Goal: Browse casually: Explore the website without a specific task or goal

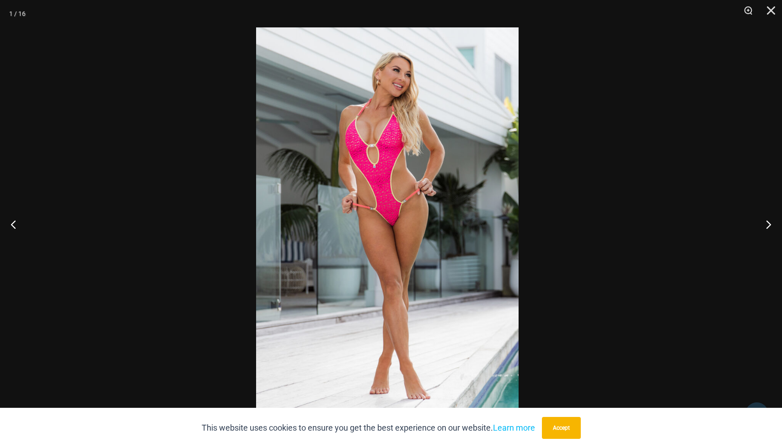
scroll to position [496, 0]
click at [765, 224] on button "Next" at bounding box center [764, 225] width 34 height 46
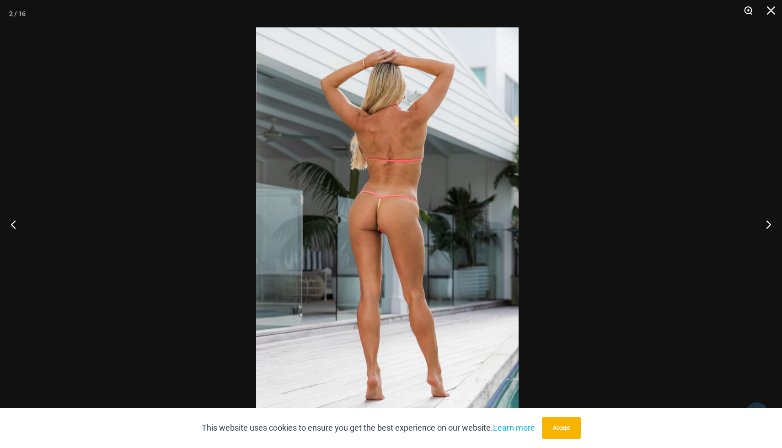
click at [746, 13] on button "Zoom" at bounding box center [744, 13] width 23 height 27
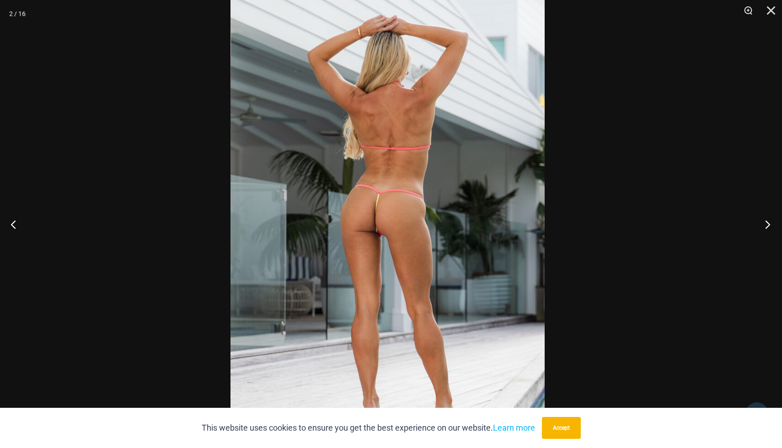
click at [764, 221] on button "Next" at bounding box center [764, 225] width 34 height 46
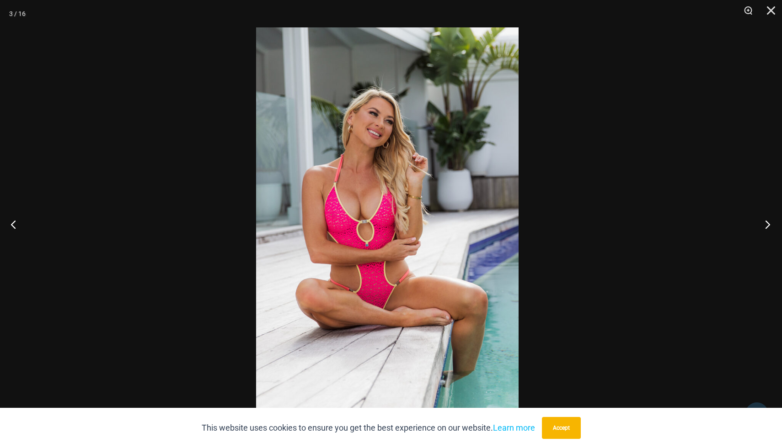
click at [764, 221] on button "Next" at bounding box center [764, 225] width 34 height 46
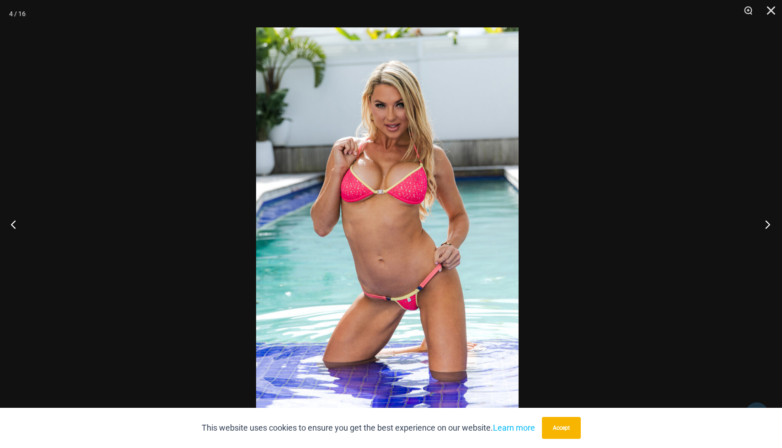
click at [764, 221] on button "Next" at bounding box center [764, 225] width 34 height 46
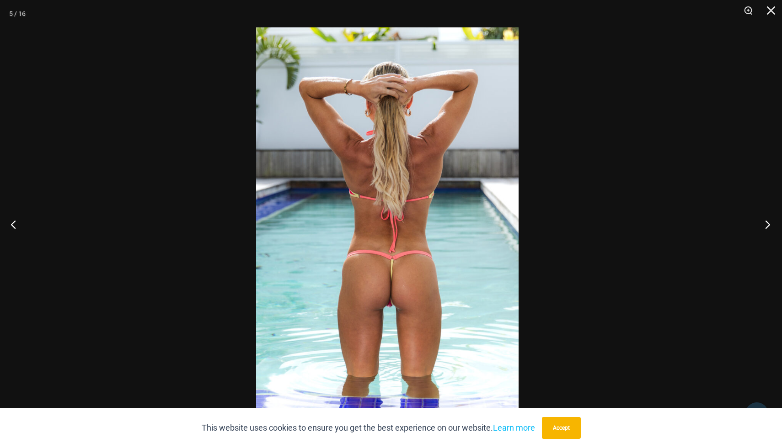
click at [764, 221] on button "Next" at bounding box center [764, 225] width 34 height 46
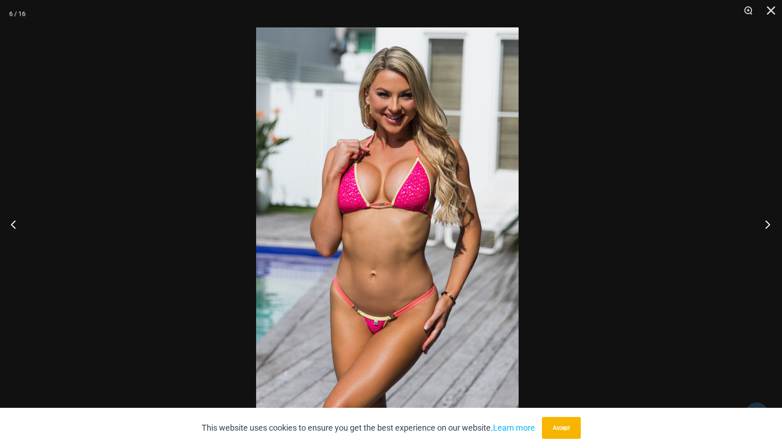
click at [764, 221] on button "Next" at bounding box center [764, 225] width 34 height 46
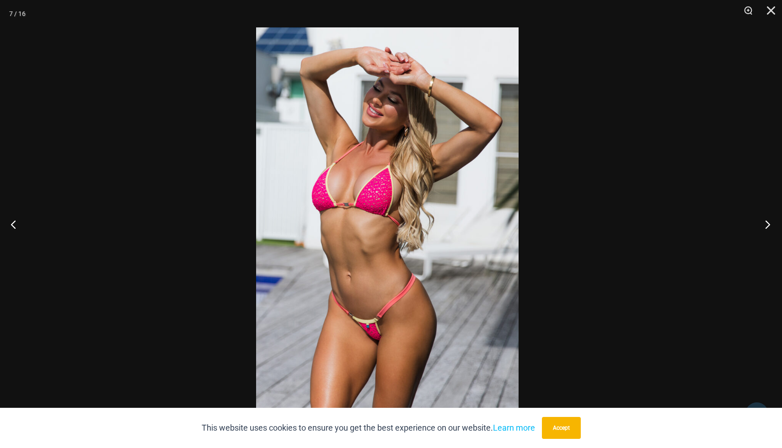
click at [764, 221] on button "Next" at bounding box center [764, 225] width 34 height 46
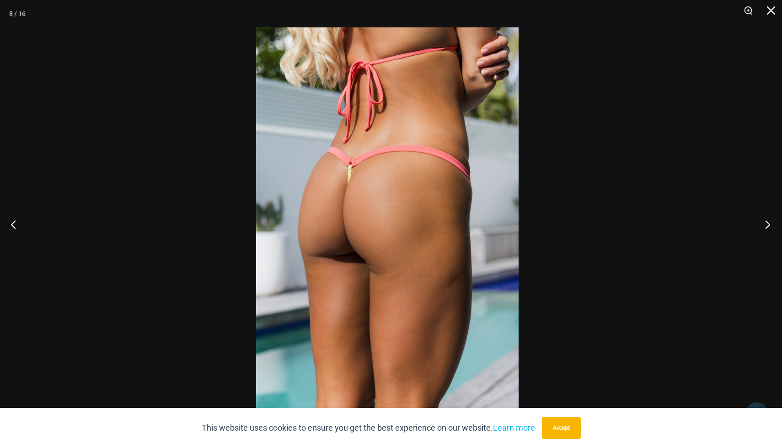
click at [764, 221] on button "Next" at bounding box center [764, 225] width 34 height 46
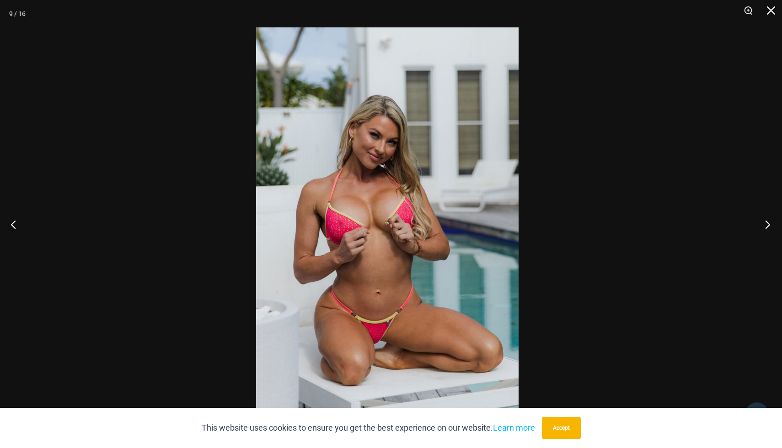
click at [764, 221] on button "Next" at bounding box center [764, 225] width 34 height 46
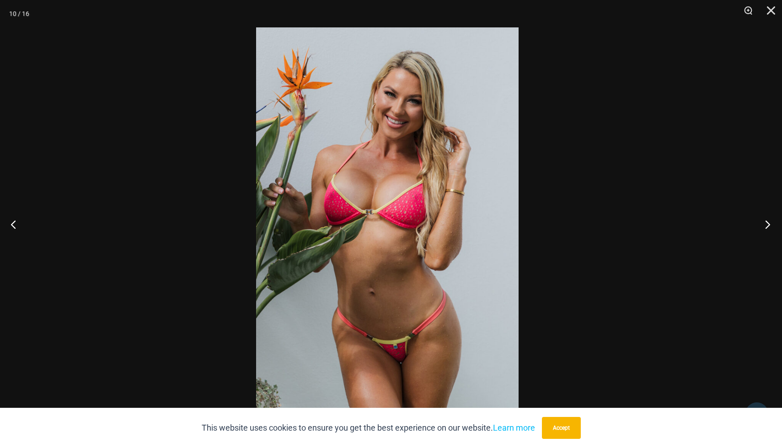
click at [764, 221] on button "Next" at bounding box center [764, 225] width 34 height 46
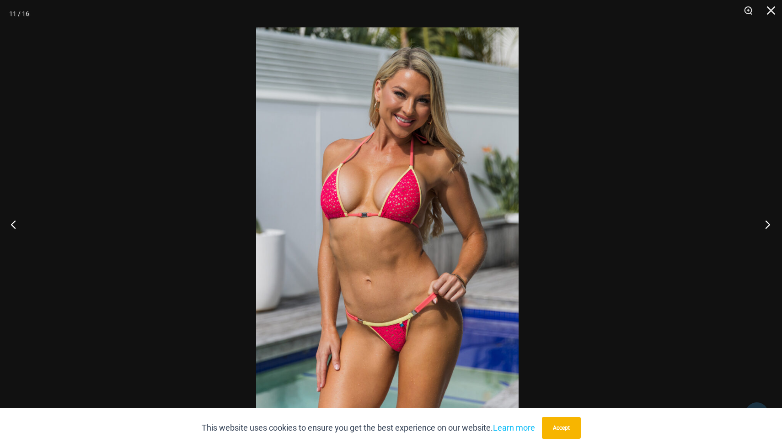
click at [764, 221] on button "Next" at bounding box center [764, 225] width 34 height 46
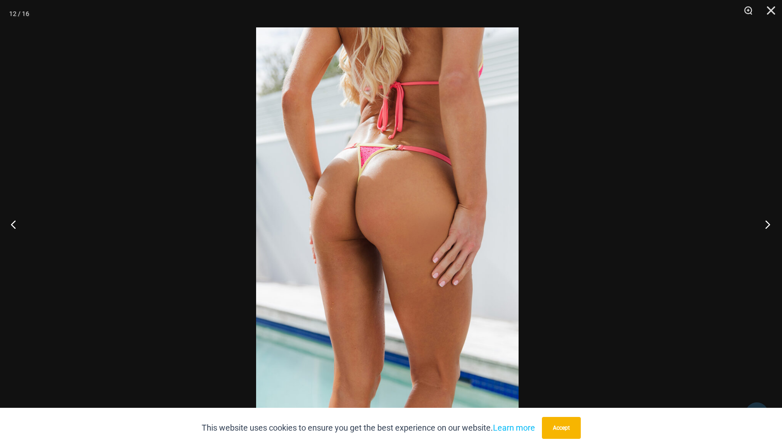
click at [764, 221] on button "Next" at bounding box center [764, 225] width 34 height 46
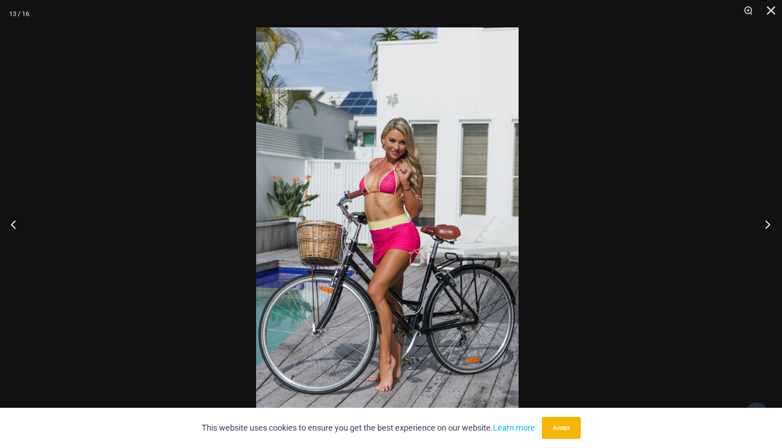
click at [764, 221] on button "Next" at bounding box center [764, 225] width 34 height 46
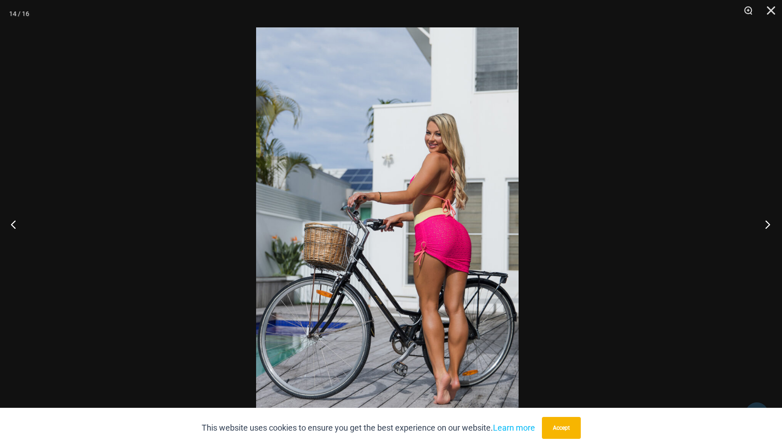
click at [764, 221] on button "Next" at bounding box center [764, 225] width 34 height 46
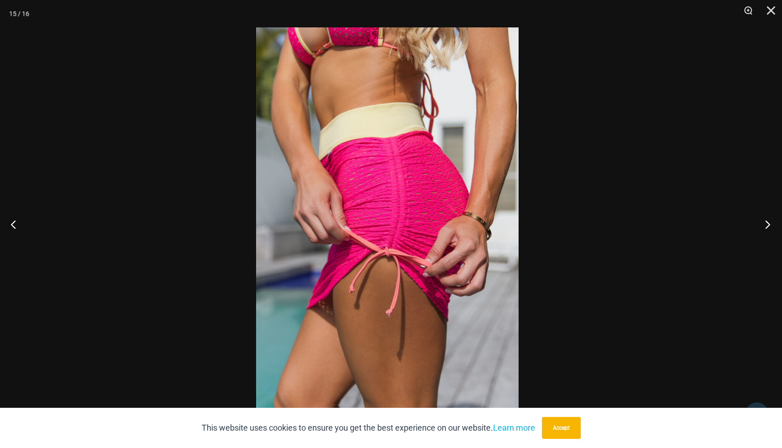
click at [764, 221] on button "Next" at bounding box center [764, 225] width 34 height 46
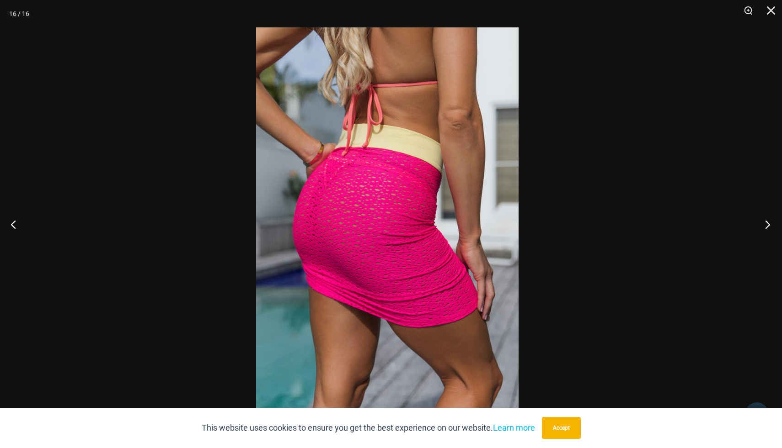
click at [764, 221] on button "Next" at bounding box center [764, 225] width 34 height 46
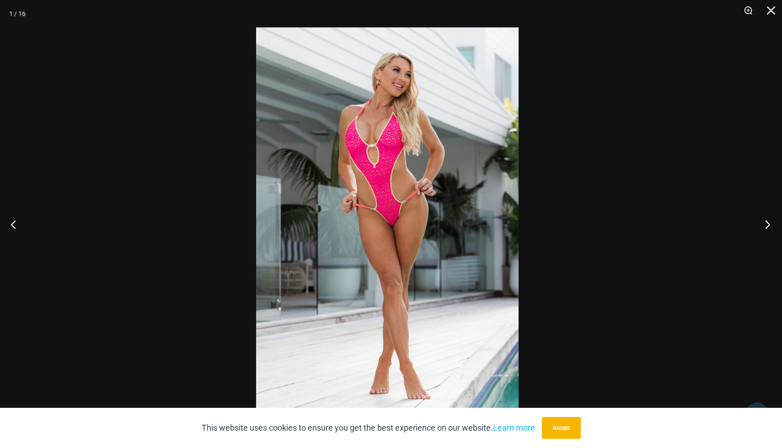
click at [764, 221] on button "Next" at bounding box center [764, 225] width 34 height 46
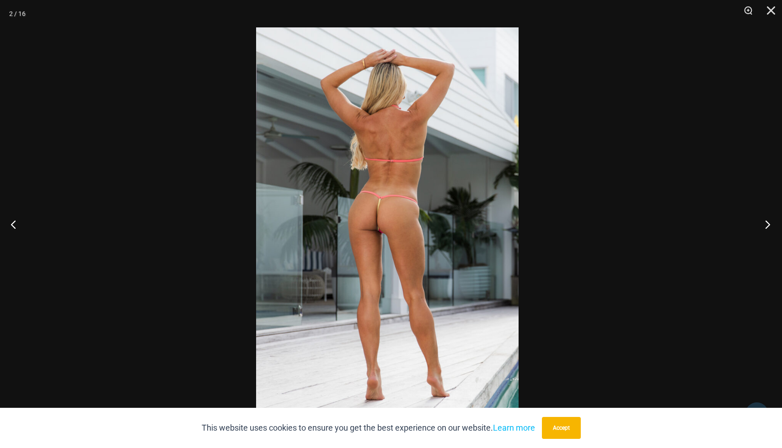
click at [764, 221] on button "Next" at bounding box center [764, 225] width 34 height 46
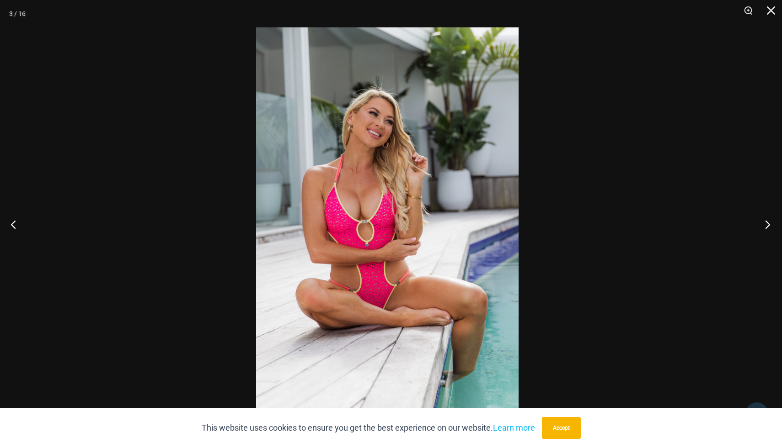
click at [764, 221] on button "Next" at bounding box center [764, 225] width 34 height 46
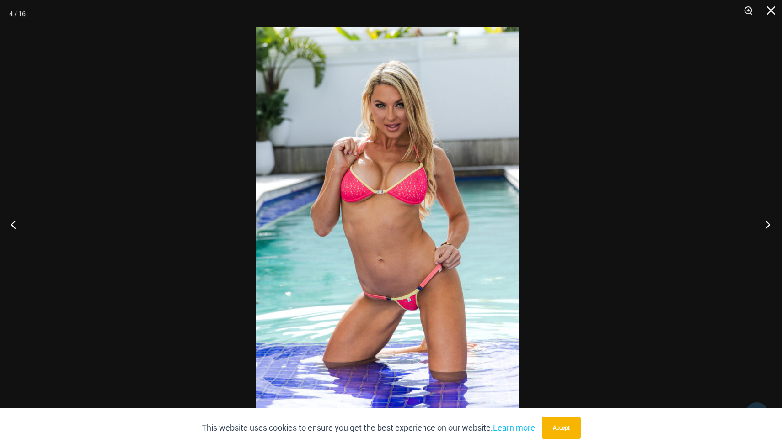
click at [764, 221] on button "Next" at bounding box center [764, 225] width 34 height 46
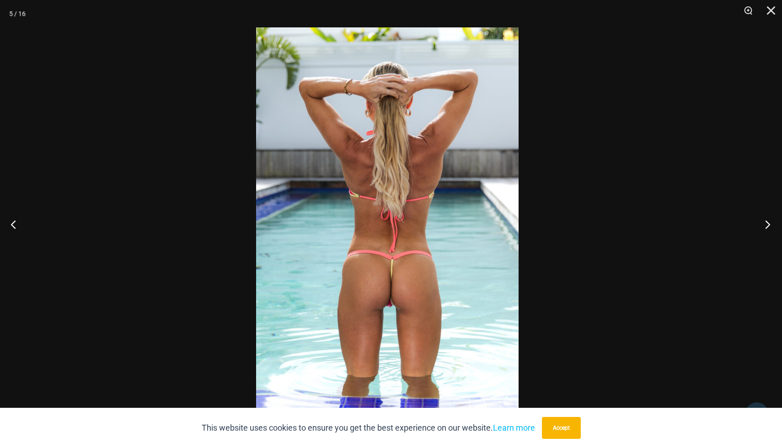
click at [764, 221] on button "Next" at bounding box center [764, 225] width 34 height 46
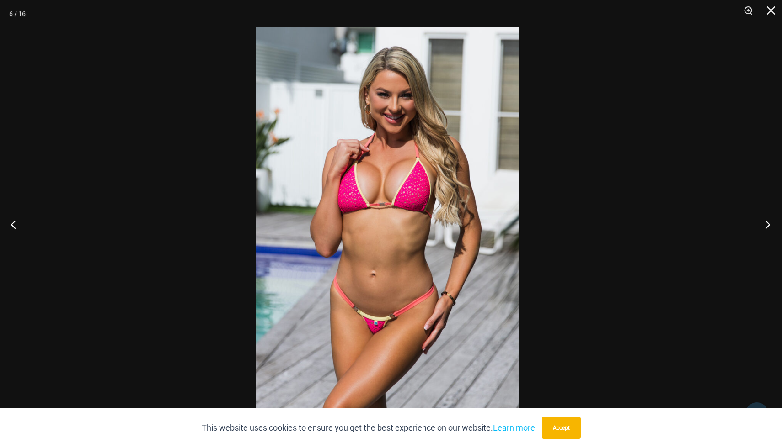
click at [764, 221] on button "Next" at bounding box center [764, 225] width 34 height 46
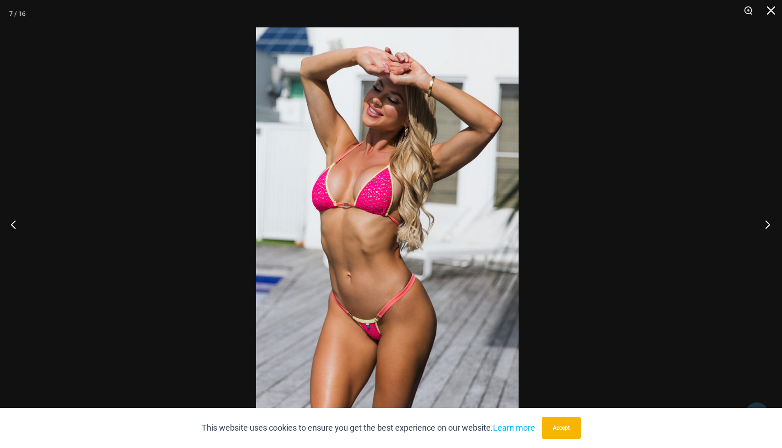
click at [764, 221] on button "Next" at bounding box center [764, 225] width 34 height 46
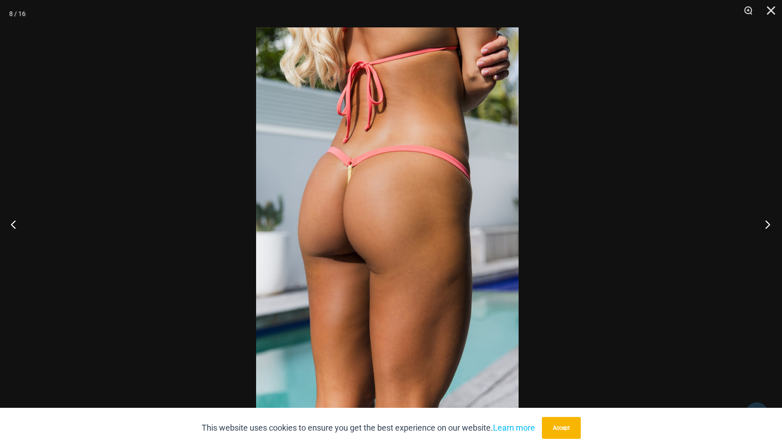
click at [764, 221] on button "Next" at bounding box center [764, 225] width 34 height 46
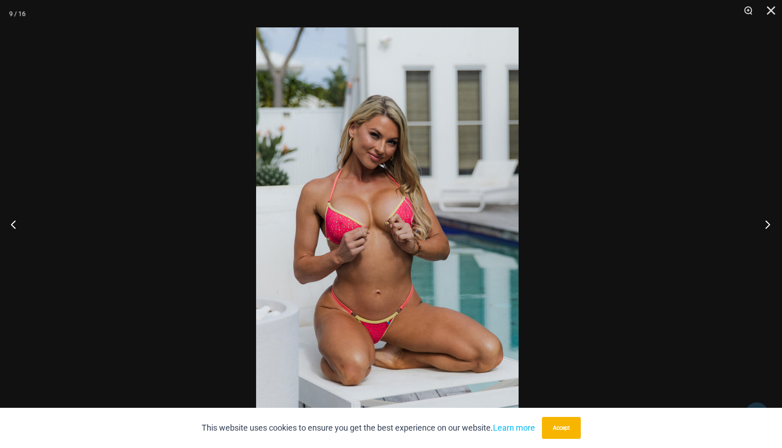
click at [764, 221] on button "Next" at bounding box center [764, 225] width 34 height 46
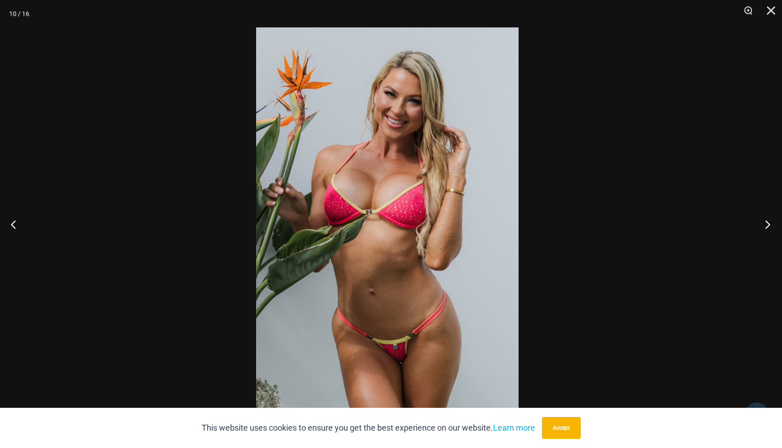
click at [764, 221] on button "Next" at bounding box center [764, 225] width 34 height 46
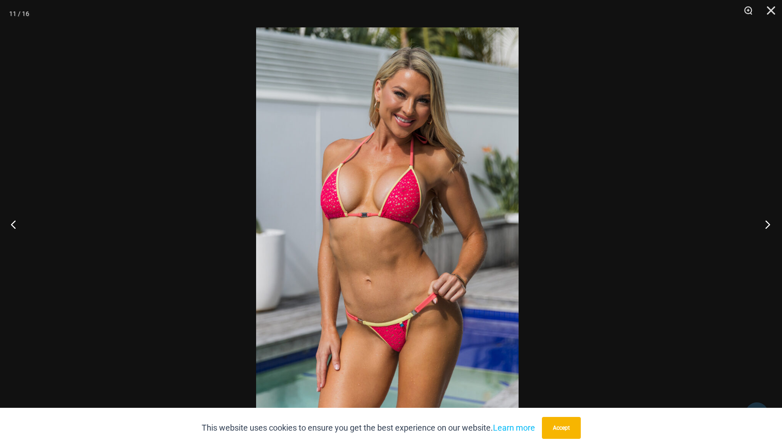
click at [764, 221] on button "Next" at bounding box center [764, 225] width 34 height 46
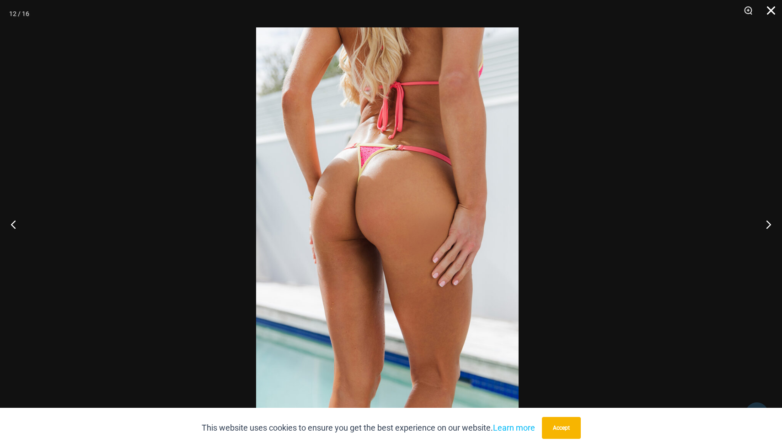
click at [776, 11] on button "Close" at bounding box center [767, 13] width 23 height 27
